Goal: Transaction & Acquisition: Purchase product/service

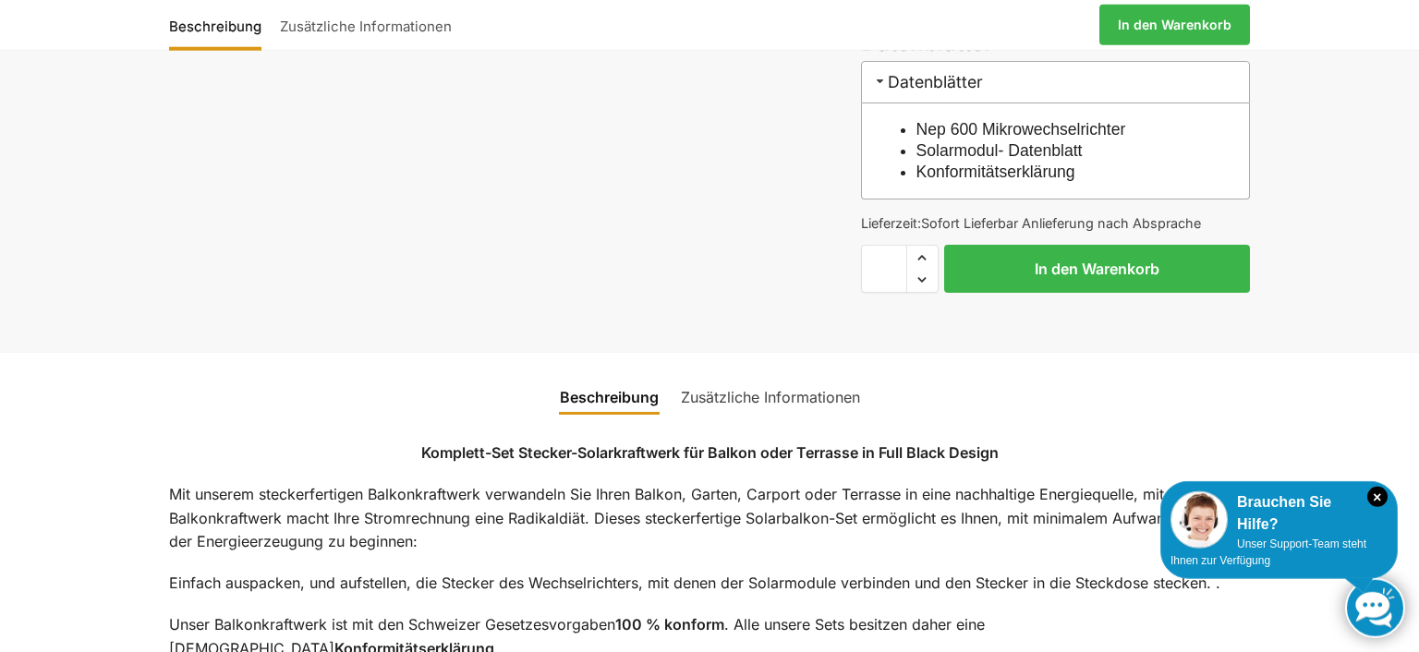
scroll to position [1234, 0]
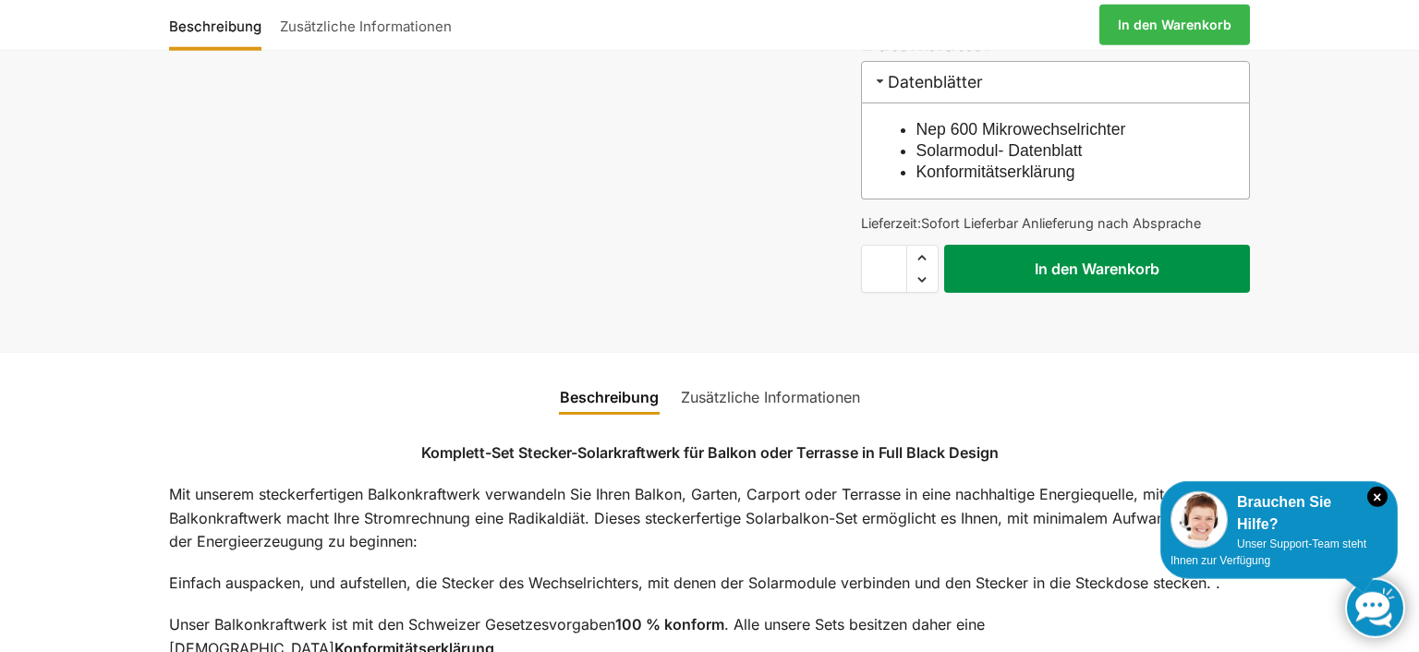
click at [1125, 278] on button "In den Warenkorb" at bounding box center [1097, 269] width 306 height 48
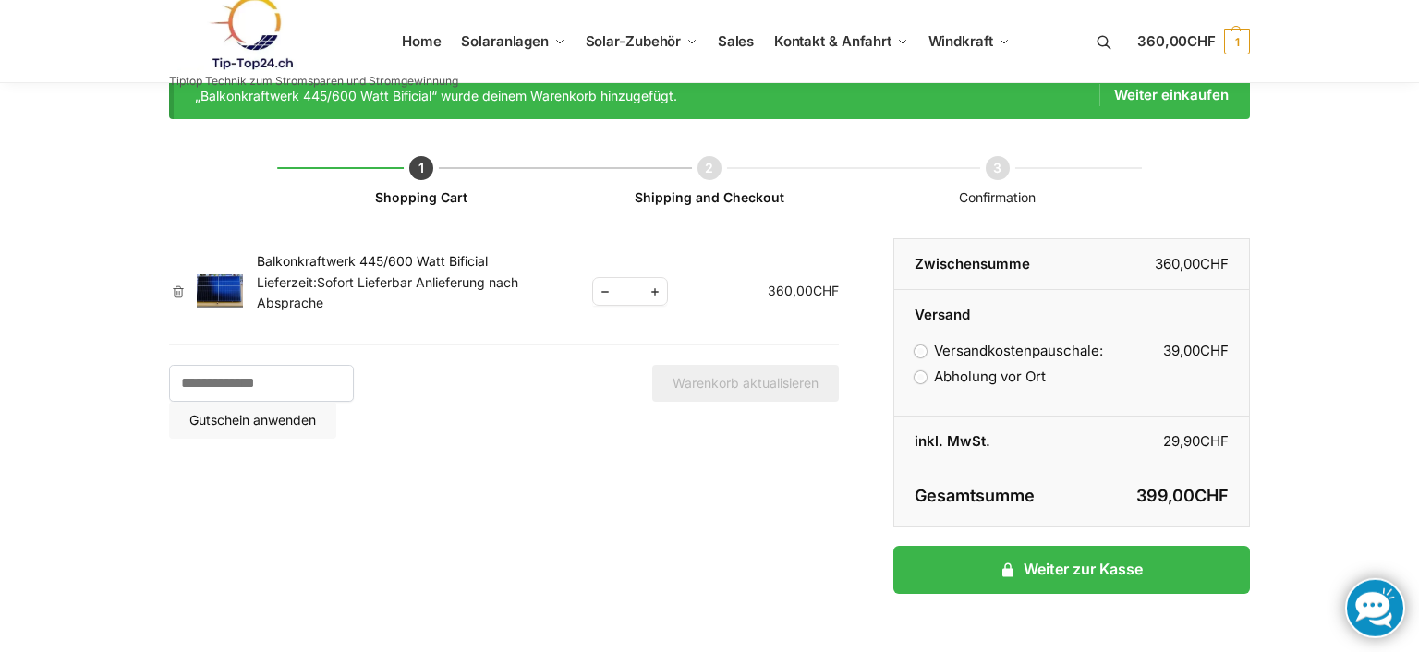
scroll to position [34, 0]
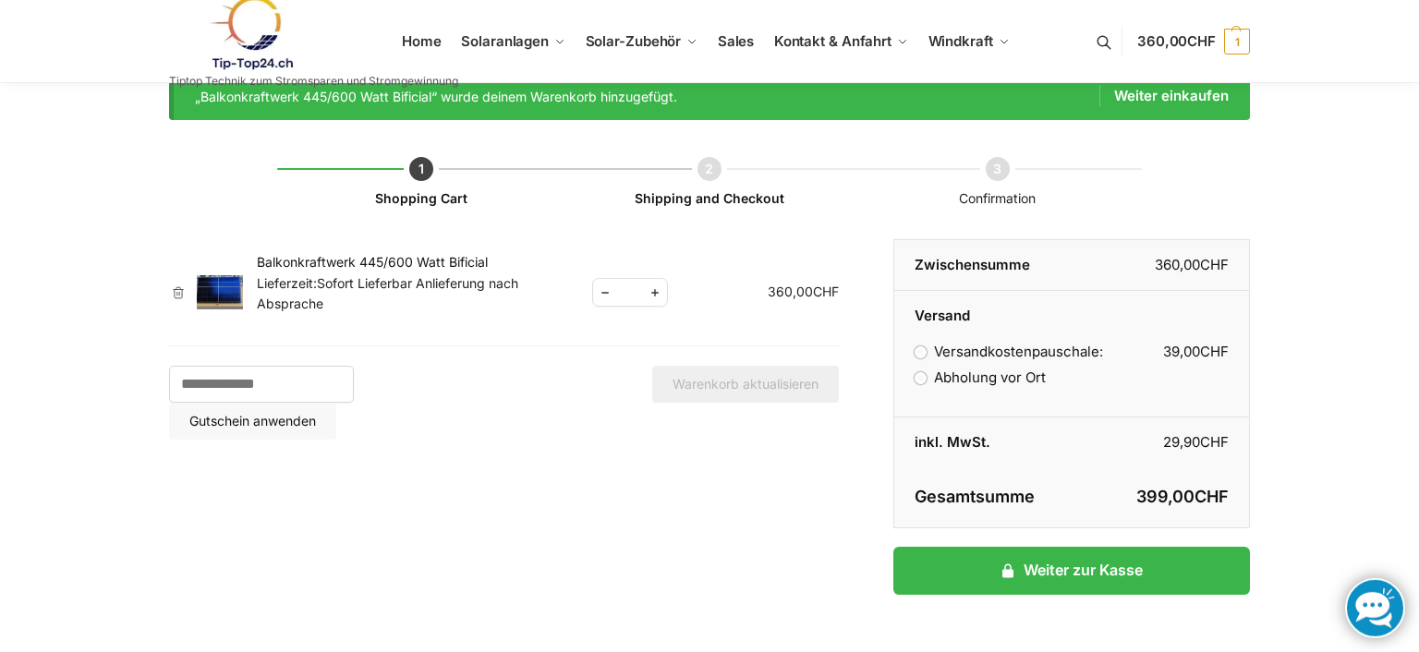
click at [608, 296] on span "Reduce quantity" at bounding box center [605, 292] width 24 height 23
type input "*"
click at [695, 374] on button "Warenkorb aktualisieren" at bounding box center [745, 384] width 187 height 37
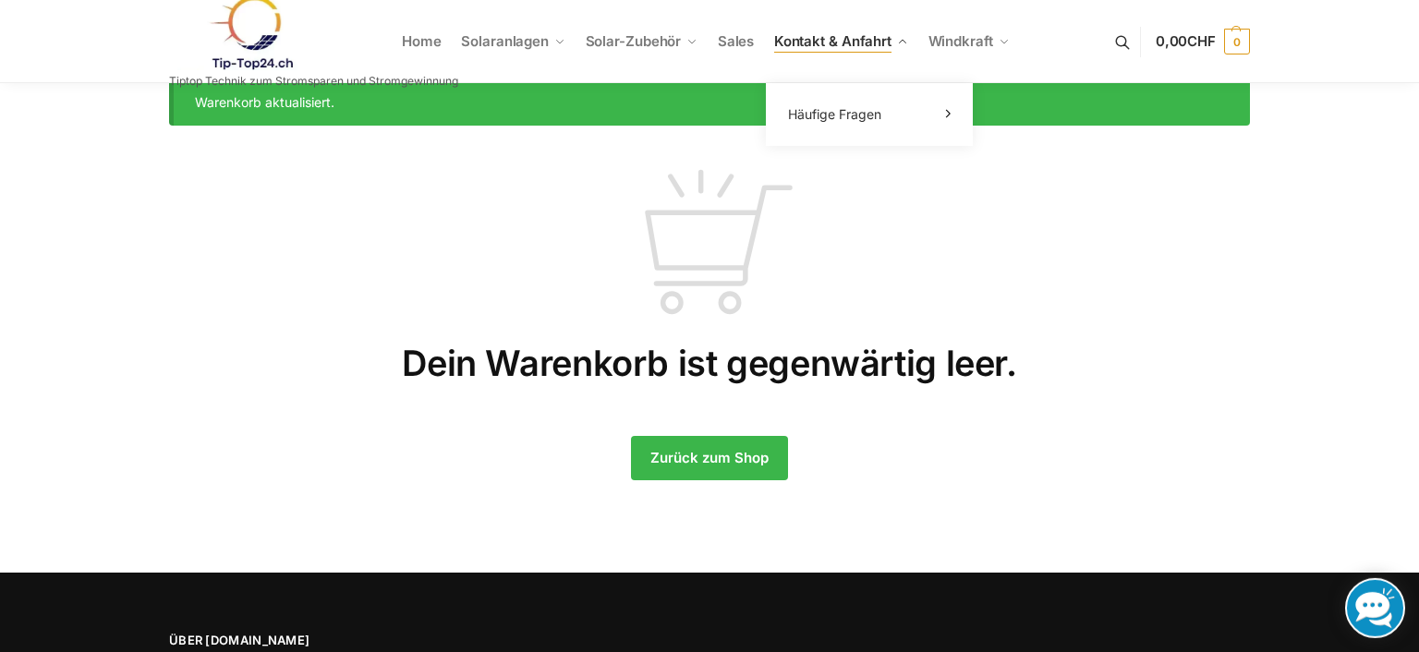
scroll to position [21, 0]
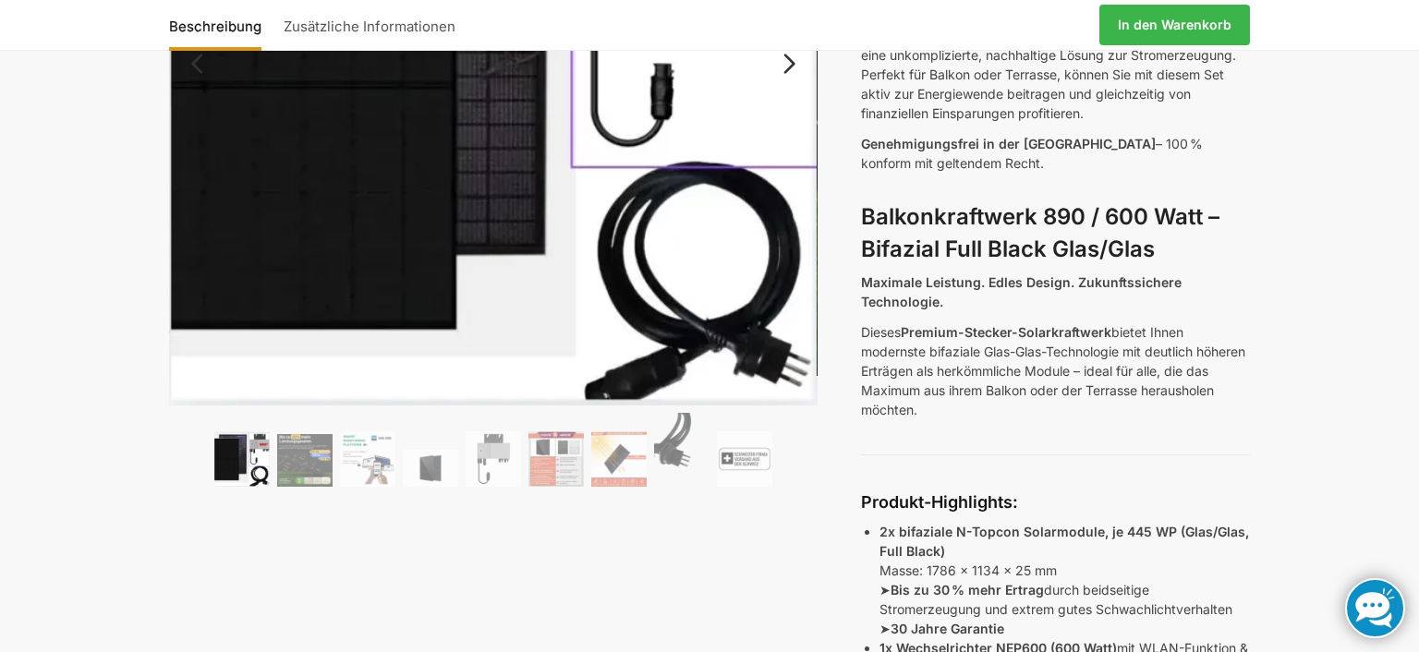
scroll to position [378, 0]
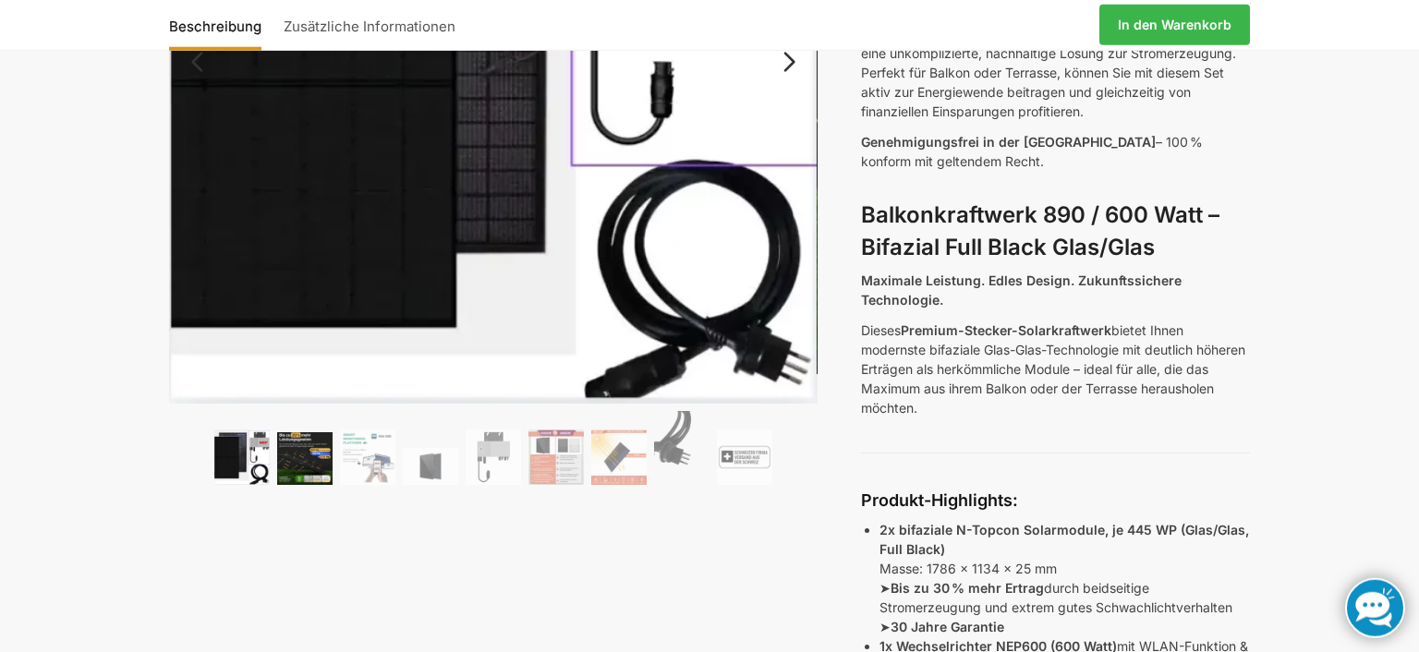
click at [323, 457] on img at bounding box center [304, 458] width 55 height 53
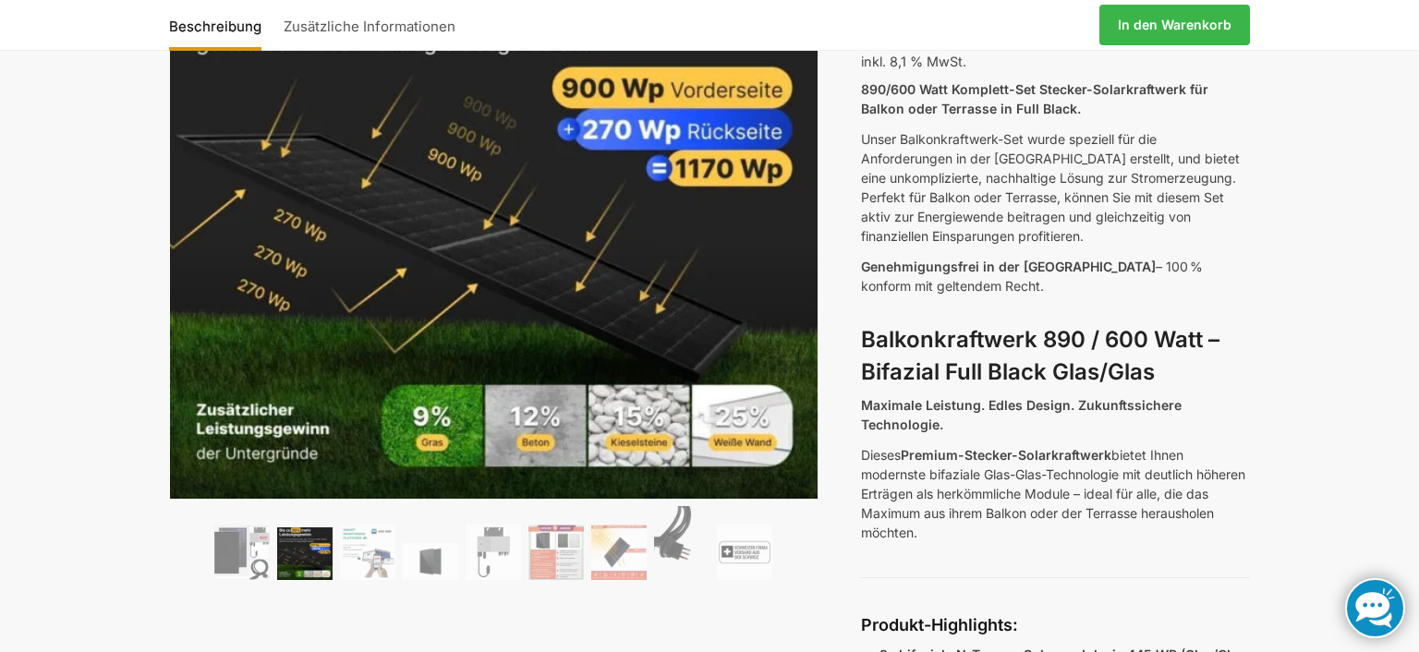
scroll to position [249, 0]
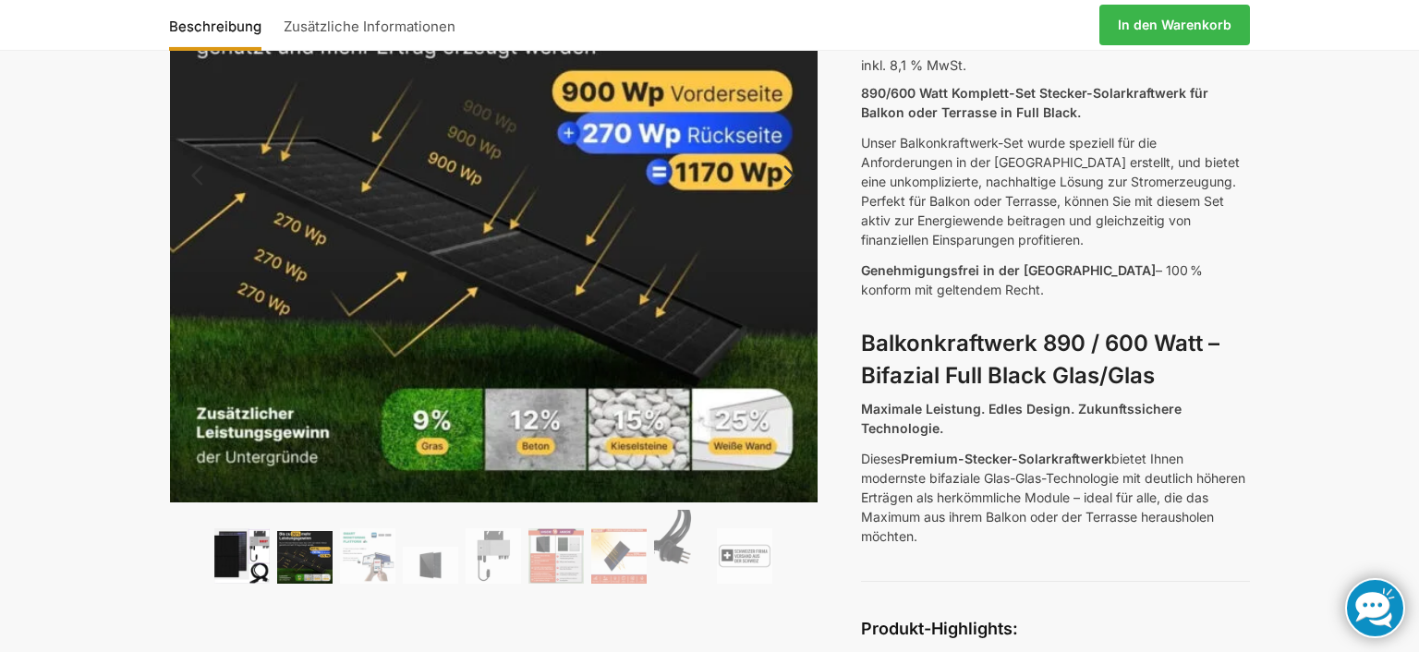
click at [242, 548] on img at bounding box center [241, 555] width 55 height 55
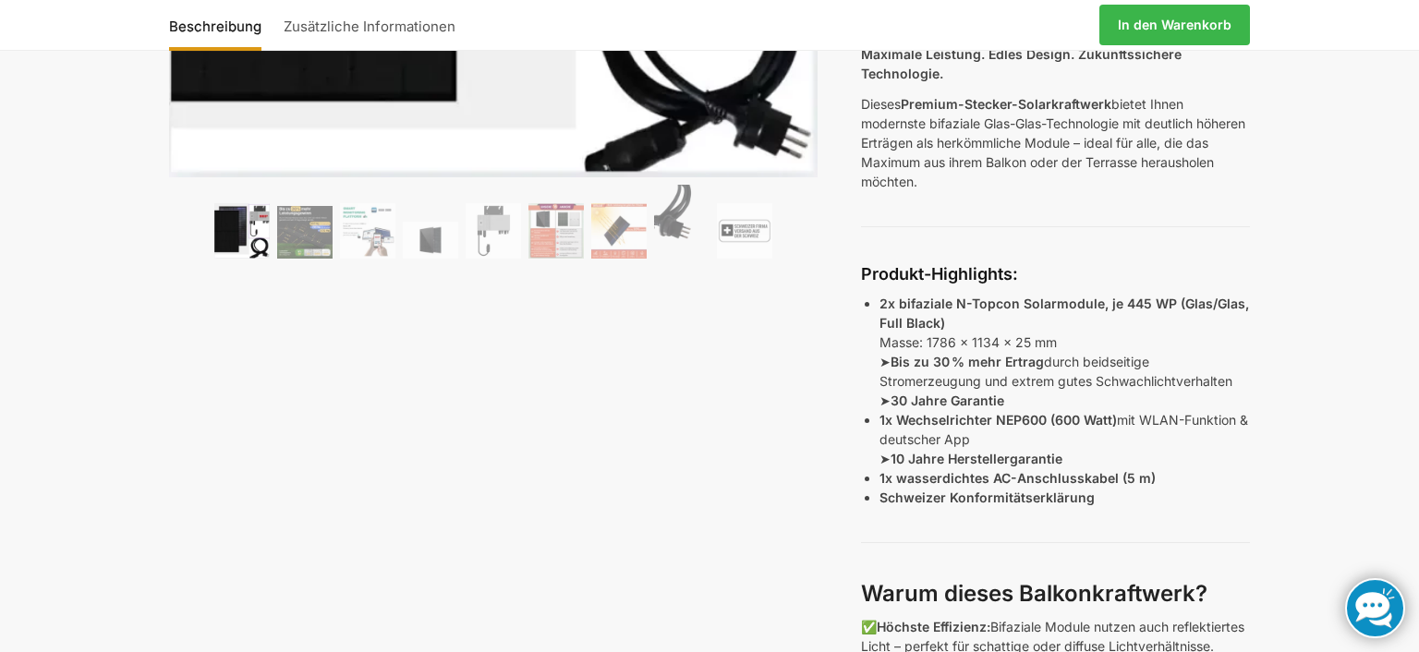
scroll to position [608, 0]
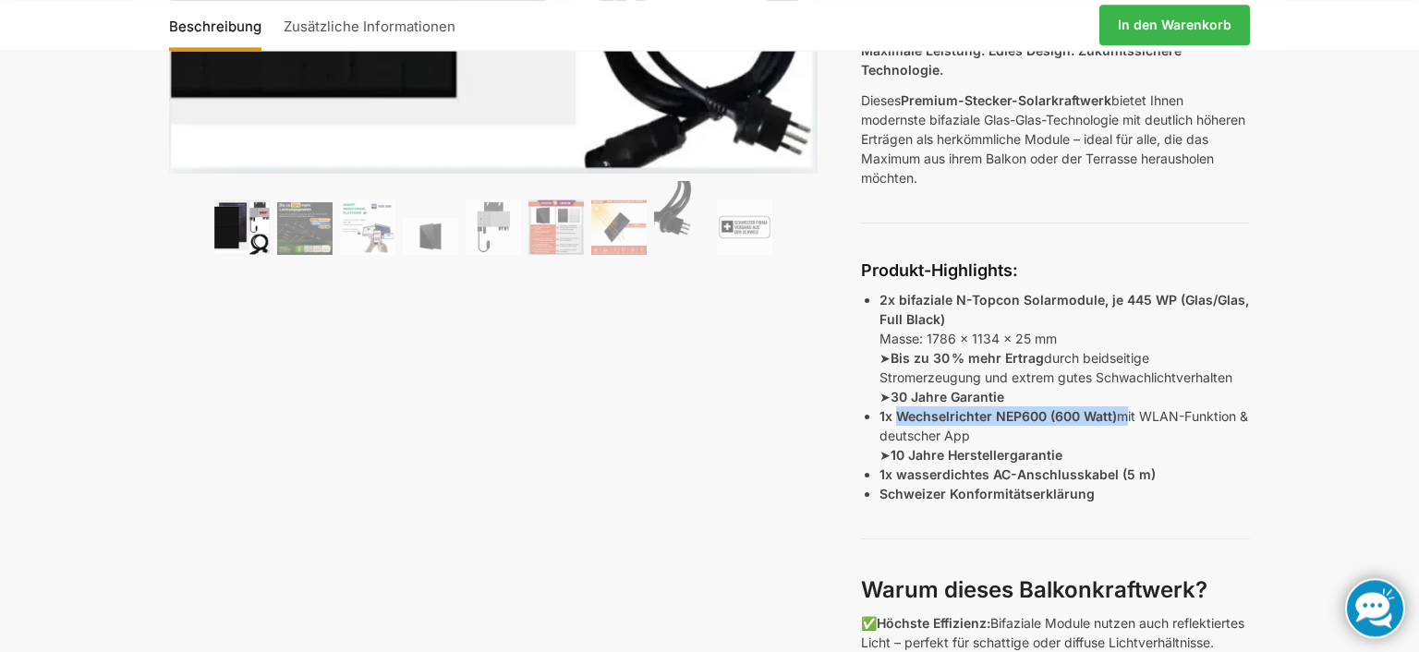
drag, startPoint x: 899, startPoint y: 417, endPoint x: 1119, endPoint y: 413, distance: 220.8
click at [1119, 413] on p "1x Wechselrichter NEP600 (600 Watt) mit WLAN-Funktion & deutscher App ➤ 10 Jahr…" at bounding box center [1064, 435] width 370 height 58
copy p "Wechselrichter NEP600 (600 Watt)"
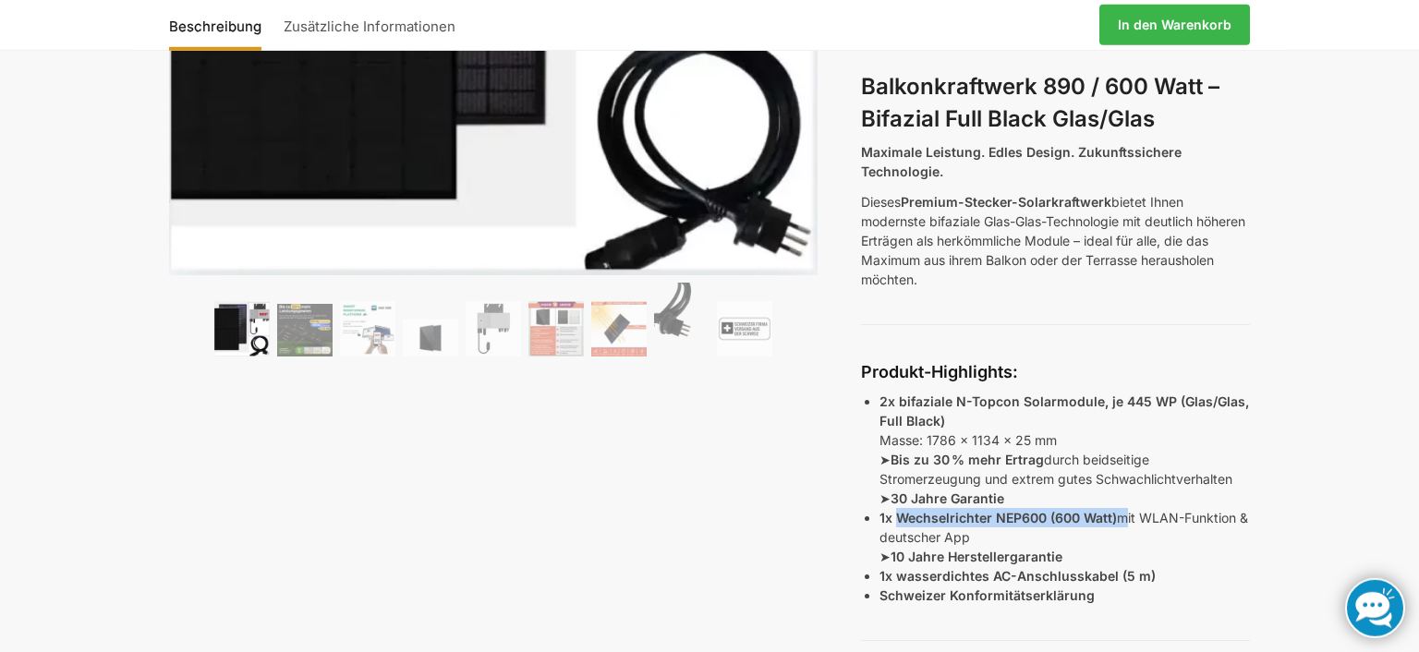
scroll to position [506, 0]
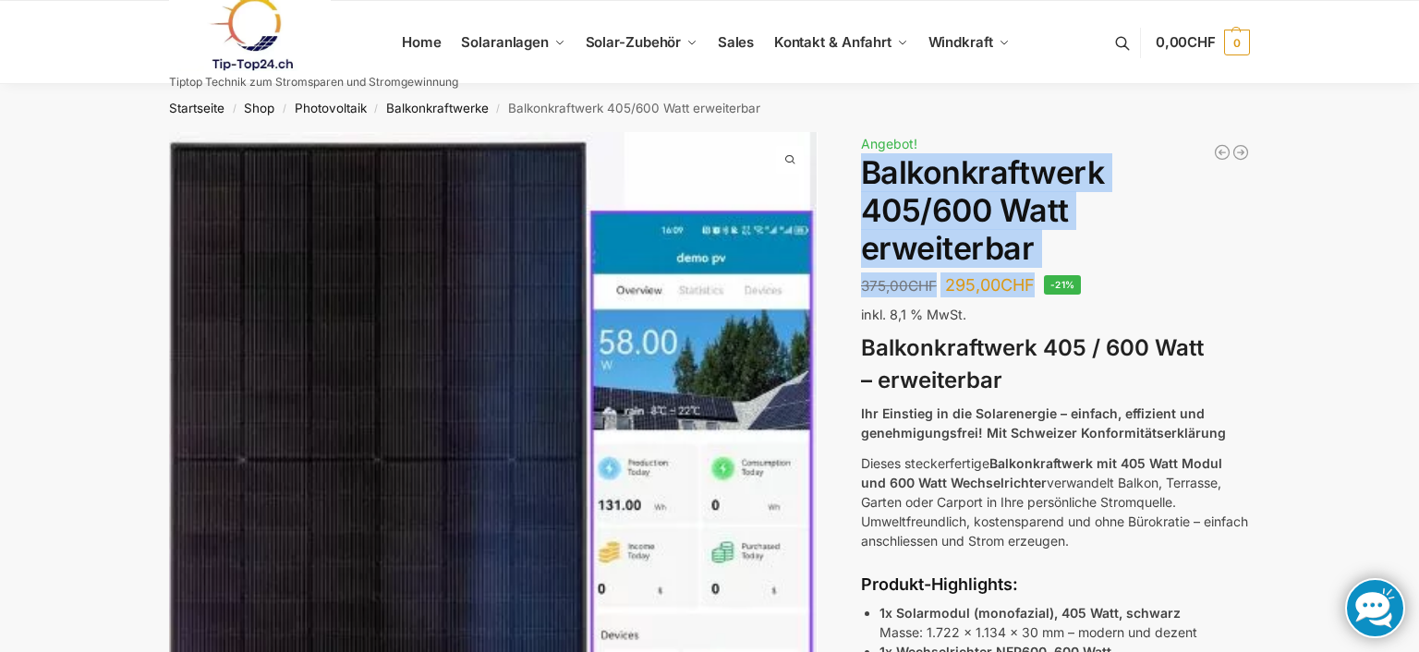
drag, startPoint x: 1038, startPoint y: 283, endPoint x: 861, endPoint y: 165, distance: 212.6
copy div "Balkonkraftwerk 405/600 Watt erweiterbar 375,00 CHF Ursprünglicher Preis war: 3…"
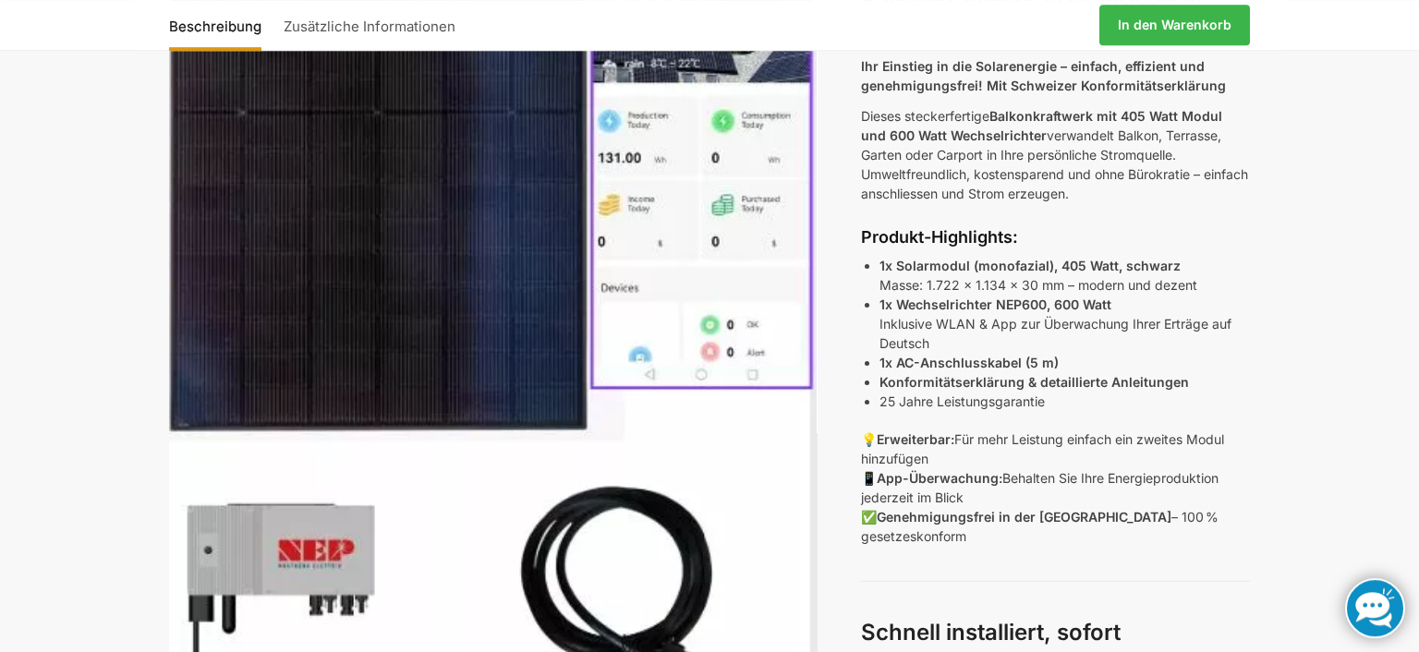
scroll to position [347, 0]
click at [1388, 611] on link at bounding box center [1375, 608] width 60 height 60
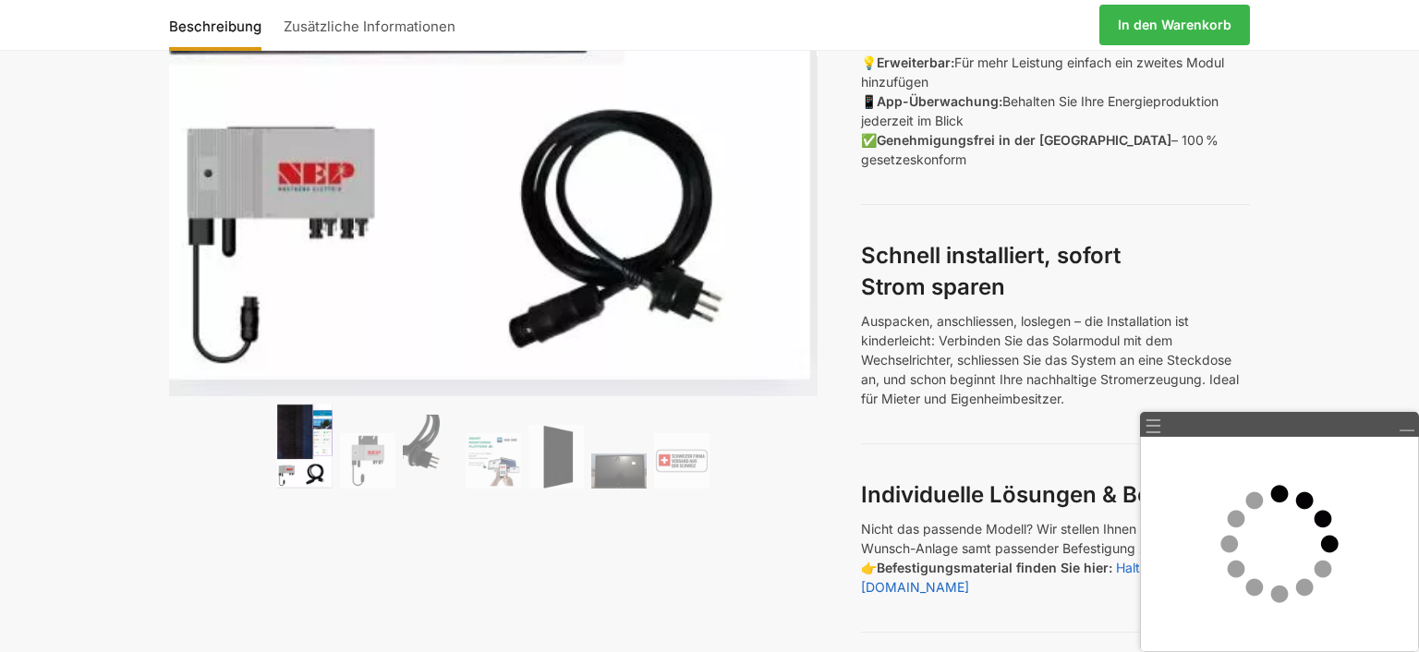
scroll to position [637, 0]
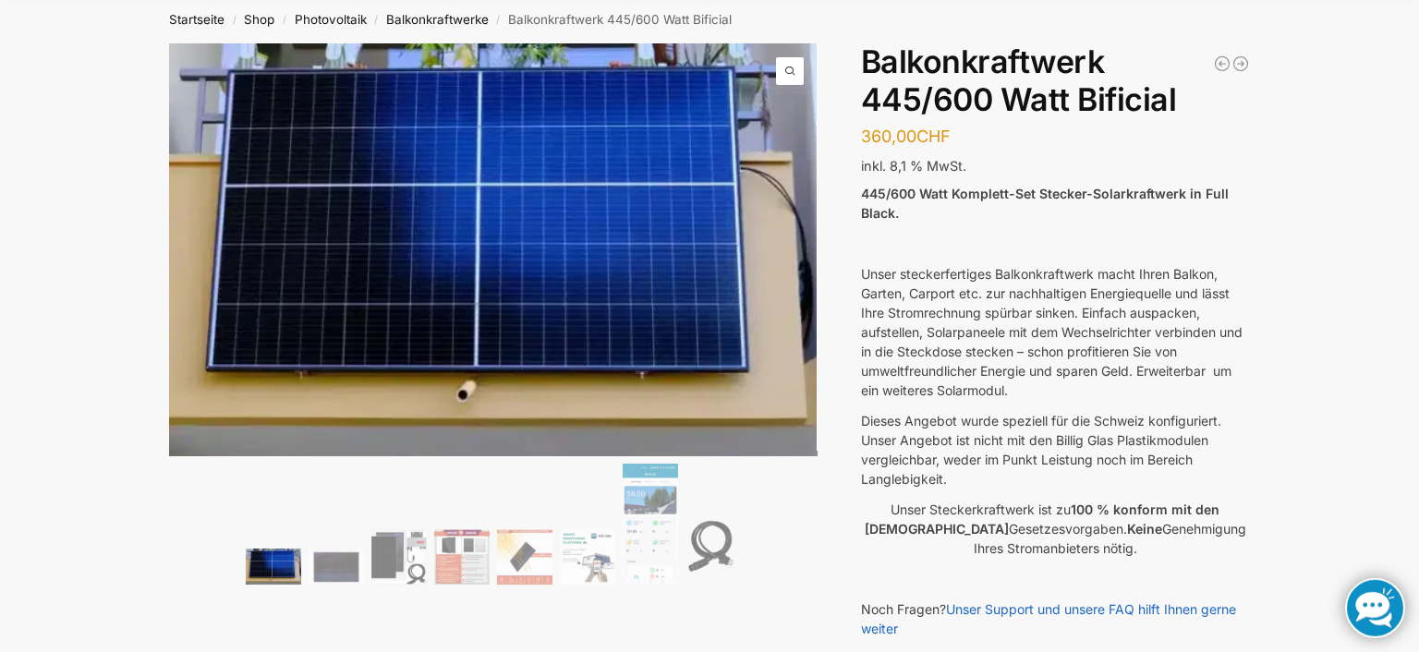
scroll to position [63, 0]
